Goal: Task Accomplishment & Management: Complete application form

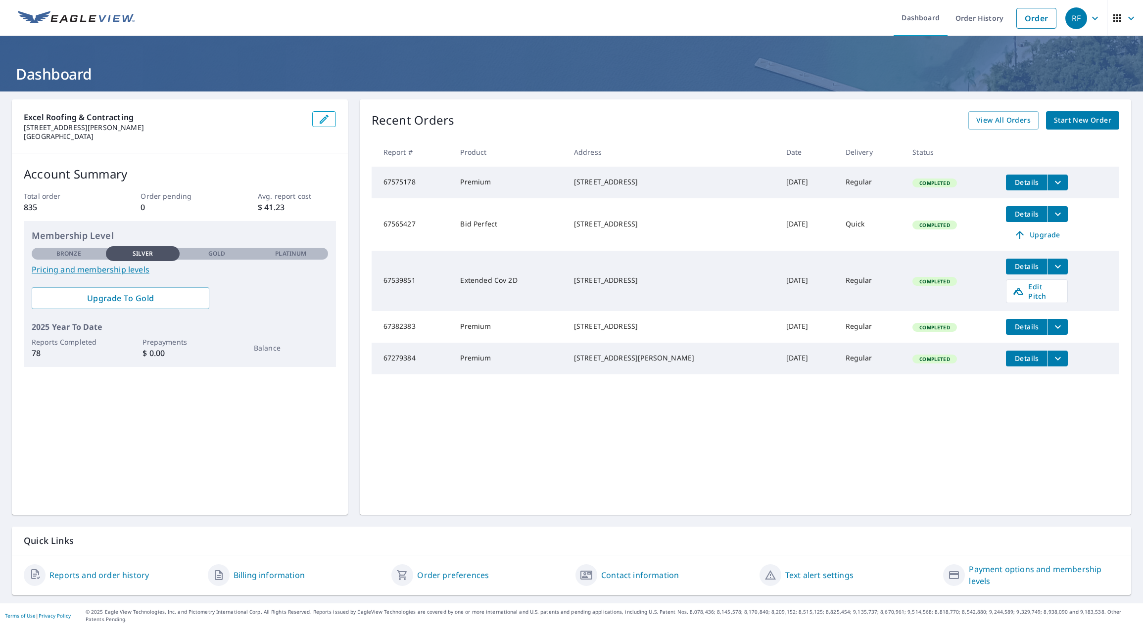
click at [1077, 122] on span "Start New Order" at bounding box center [1082, 120] width 57 height 12
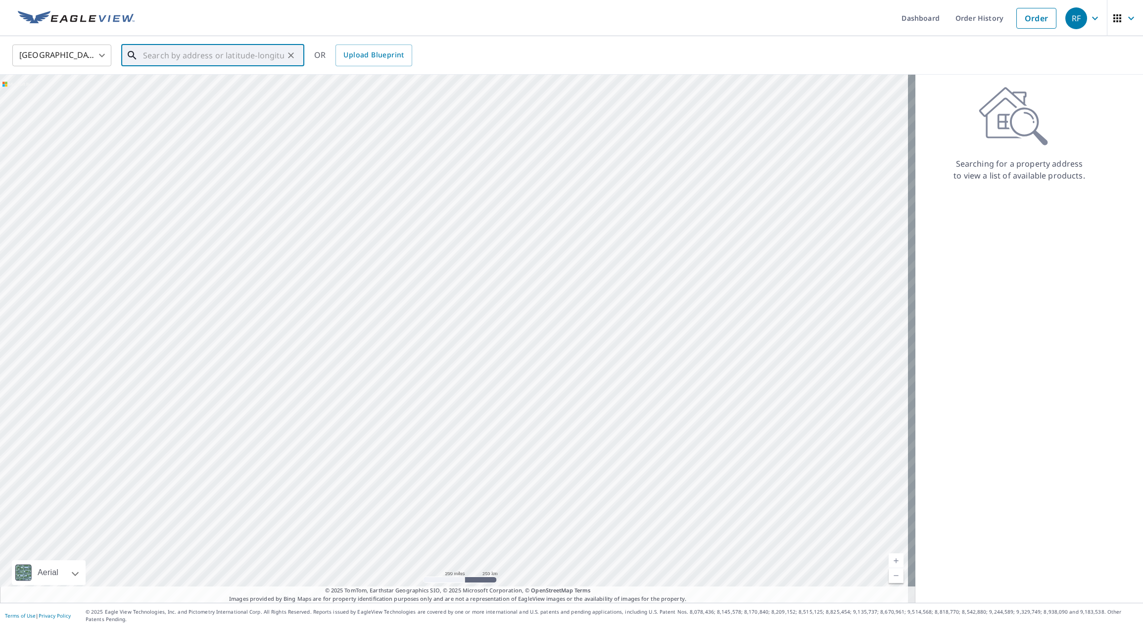
click at [149, 56] on input "text" at bounding box center [213, 56] width 141 height 28
paste input "[STREET_ADDRESS]"
click at [208, 94] on p "[GEOGRAPHIC_DATA]" at bounding box center [218, 95] width 155 height 10
type input "[STREET_ADDRESS]"
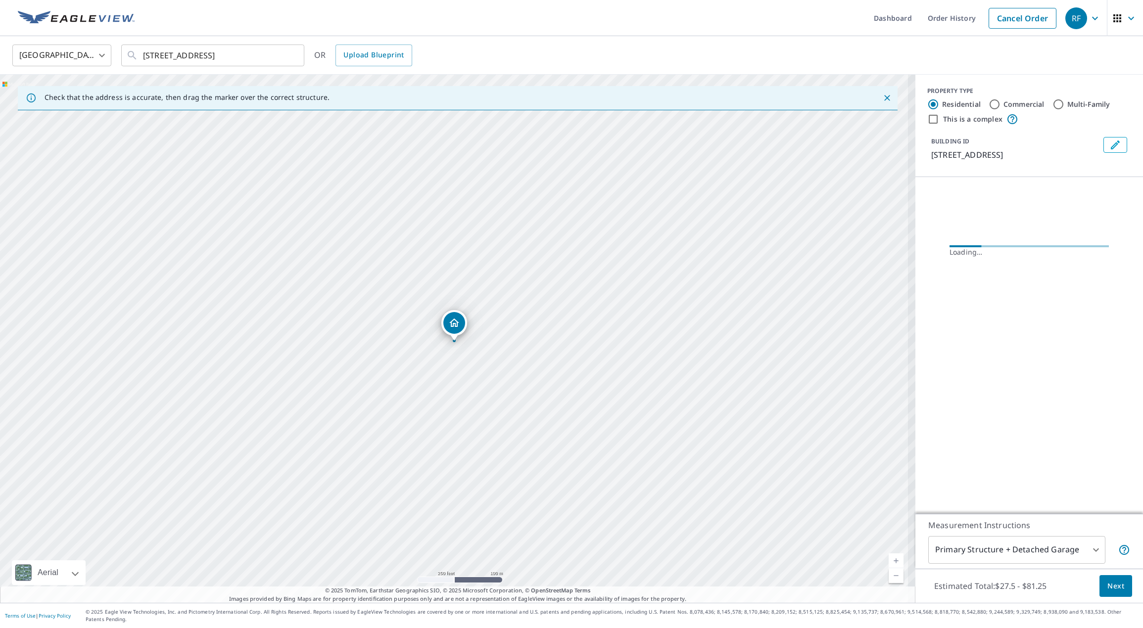
scroll to position [0, 0]
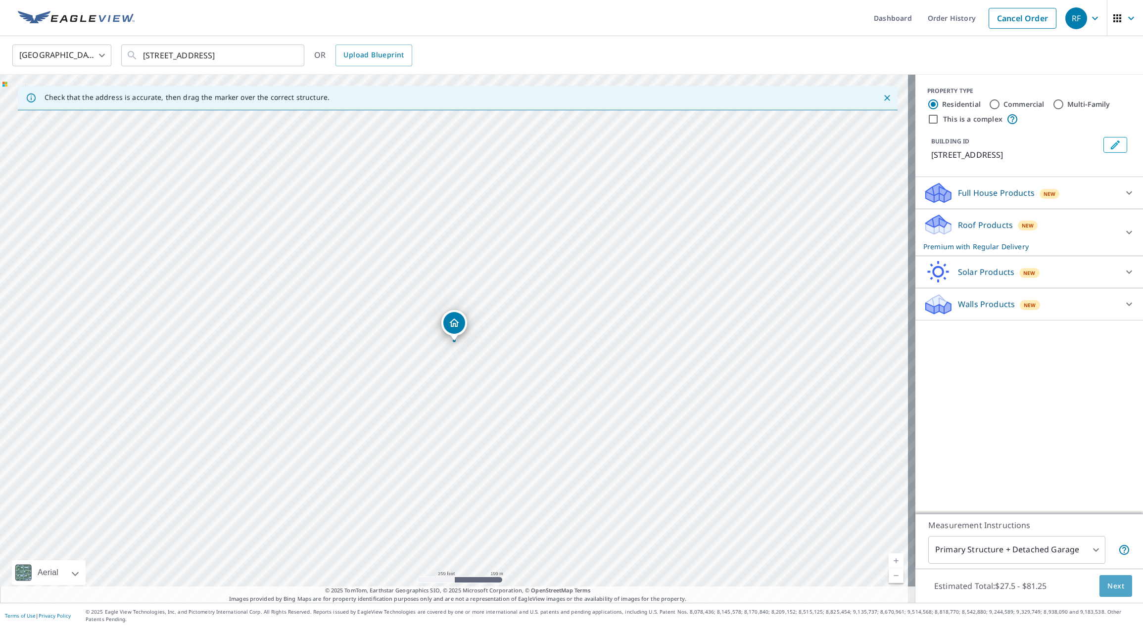
click at [1109, 585] on button "Next" at bounding box center [1115, 586] width 33 height 22
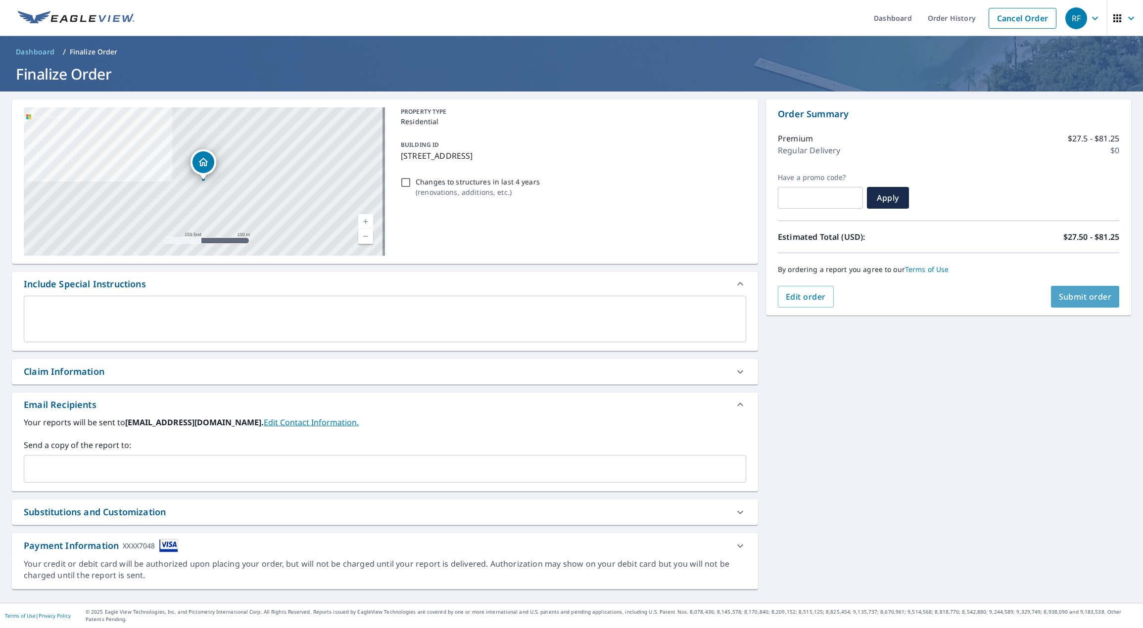
click at [1085, 301] on span "Submit order" at bounding box center [1085, 296] width 53 height 11
